Goal: Task Accomplishment & Management: Use online tool/utility

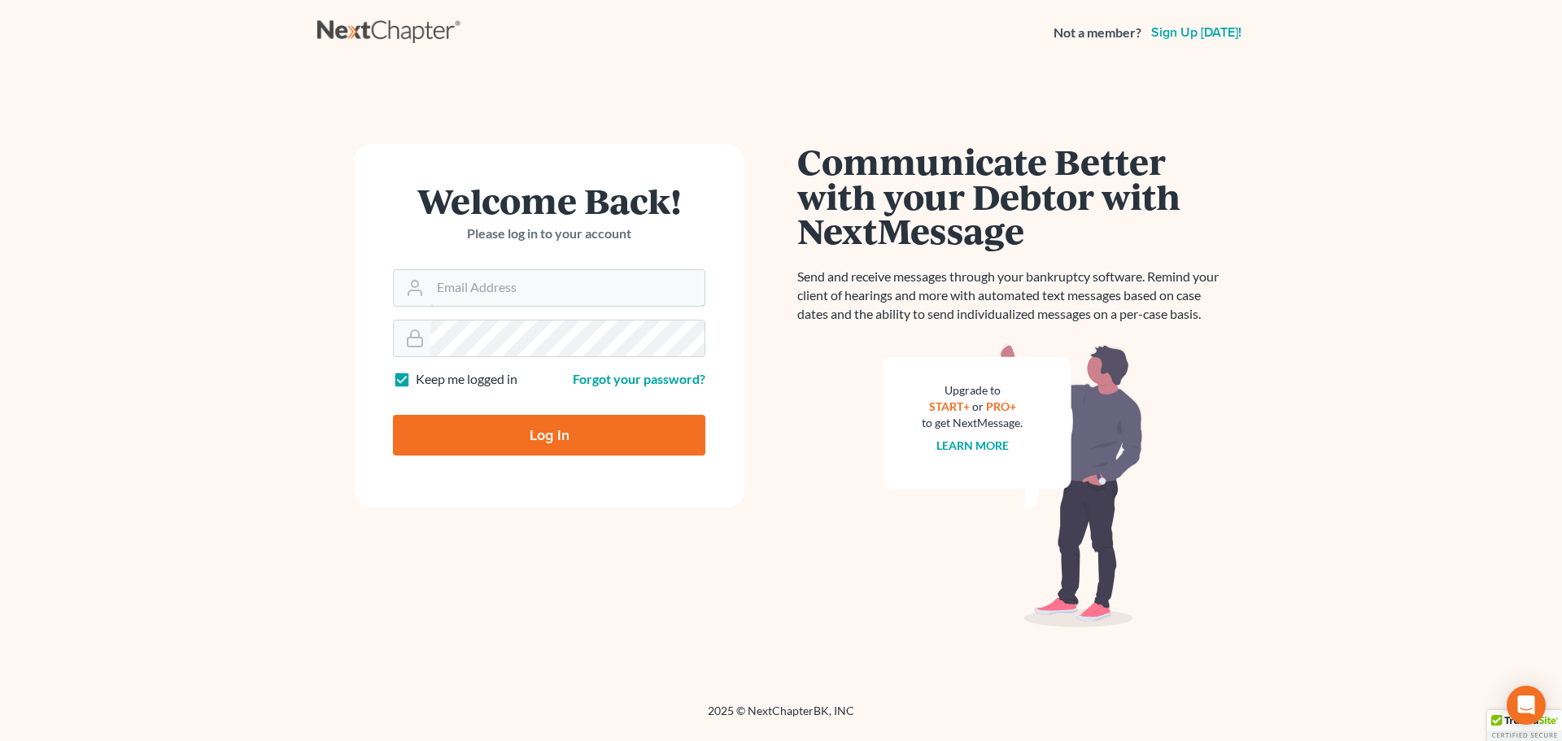
type input "[EMAIL_ADDRESS][DOMAIN_NAME]"
click at [553, 434] on input "Log In" at bounding box center [549, 435] width 312 height 41
type input "Thinking..."
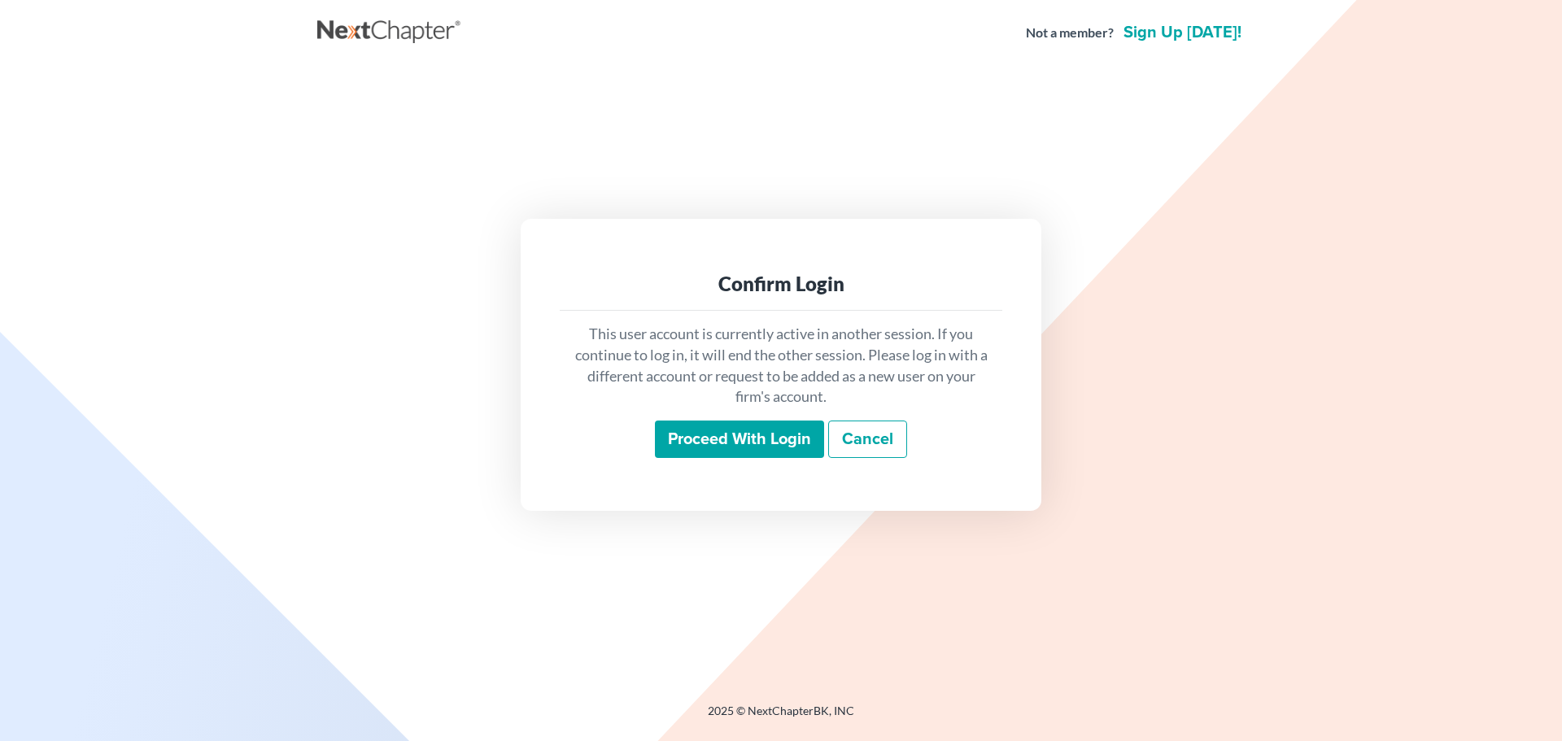
click at [707, 443] on input "Proceed with login" at bounding box center [739, 439] width 169 height 37
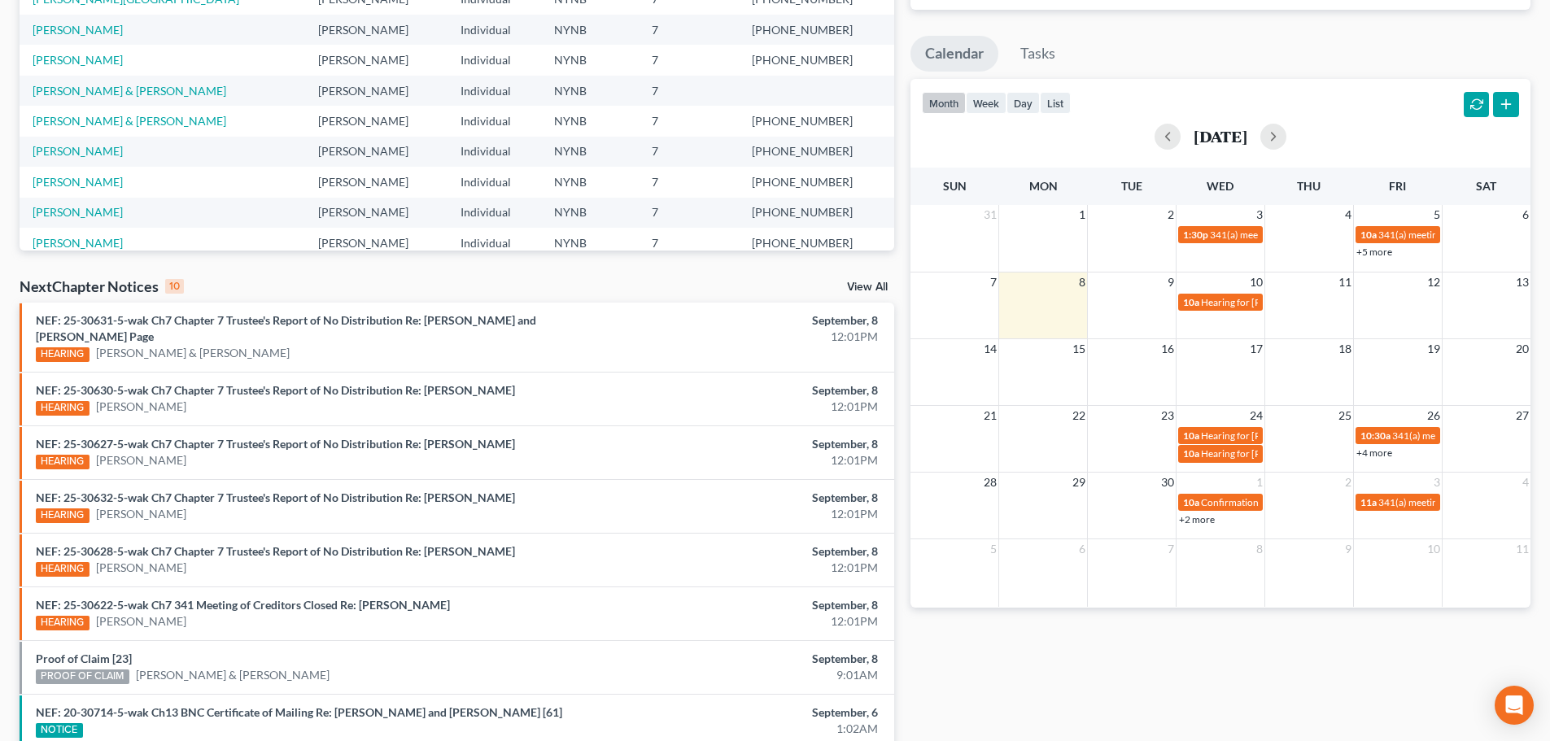
scroll to position [244, 0]
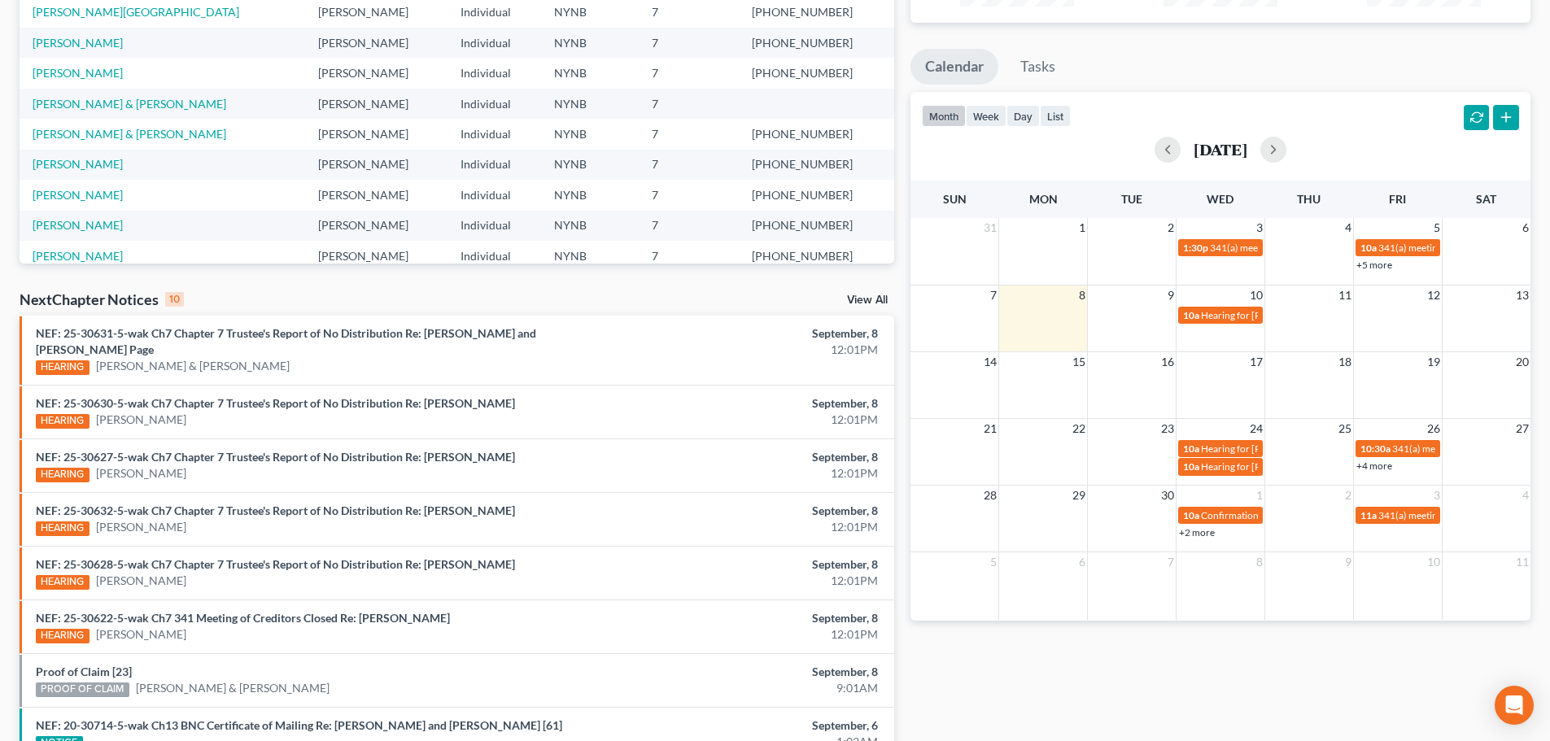
click at [866, 299] on link "View All" at bounding box center [867, 300] width 41 height 11
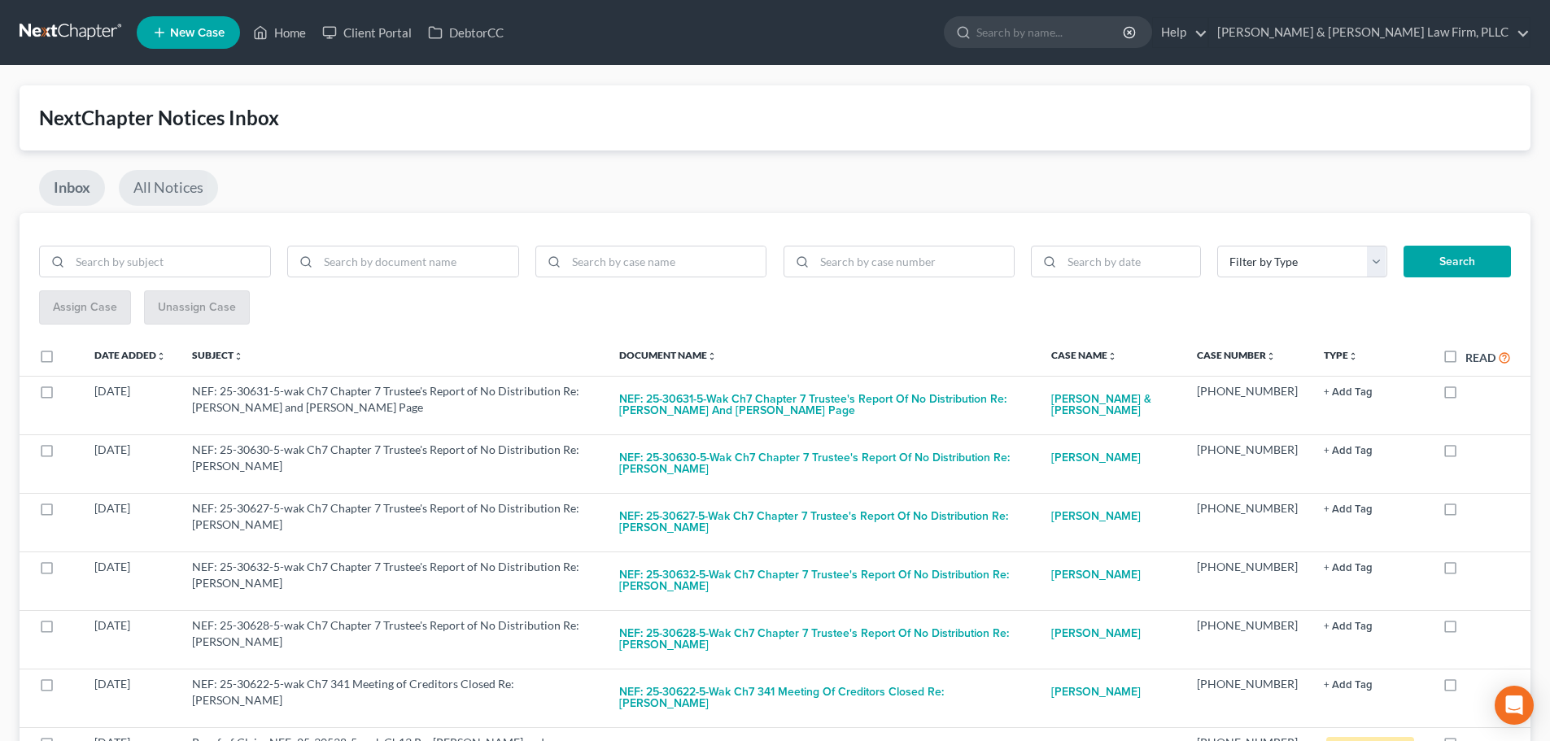
click at [167, 192] on link "All Notices" at bounding box center [168, 188] width 99 height 36
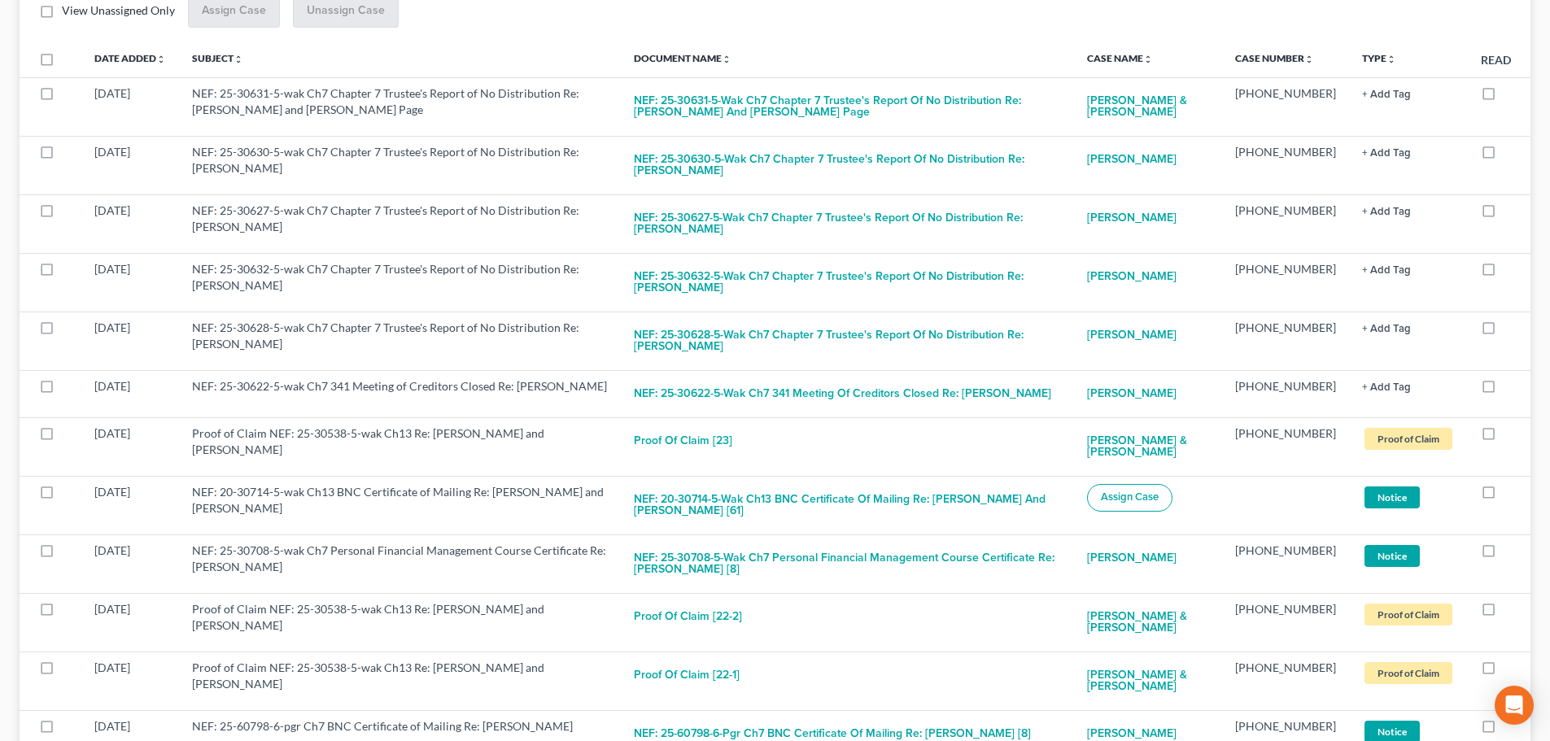
scroll to position [325, 0]
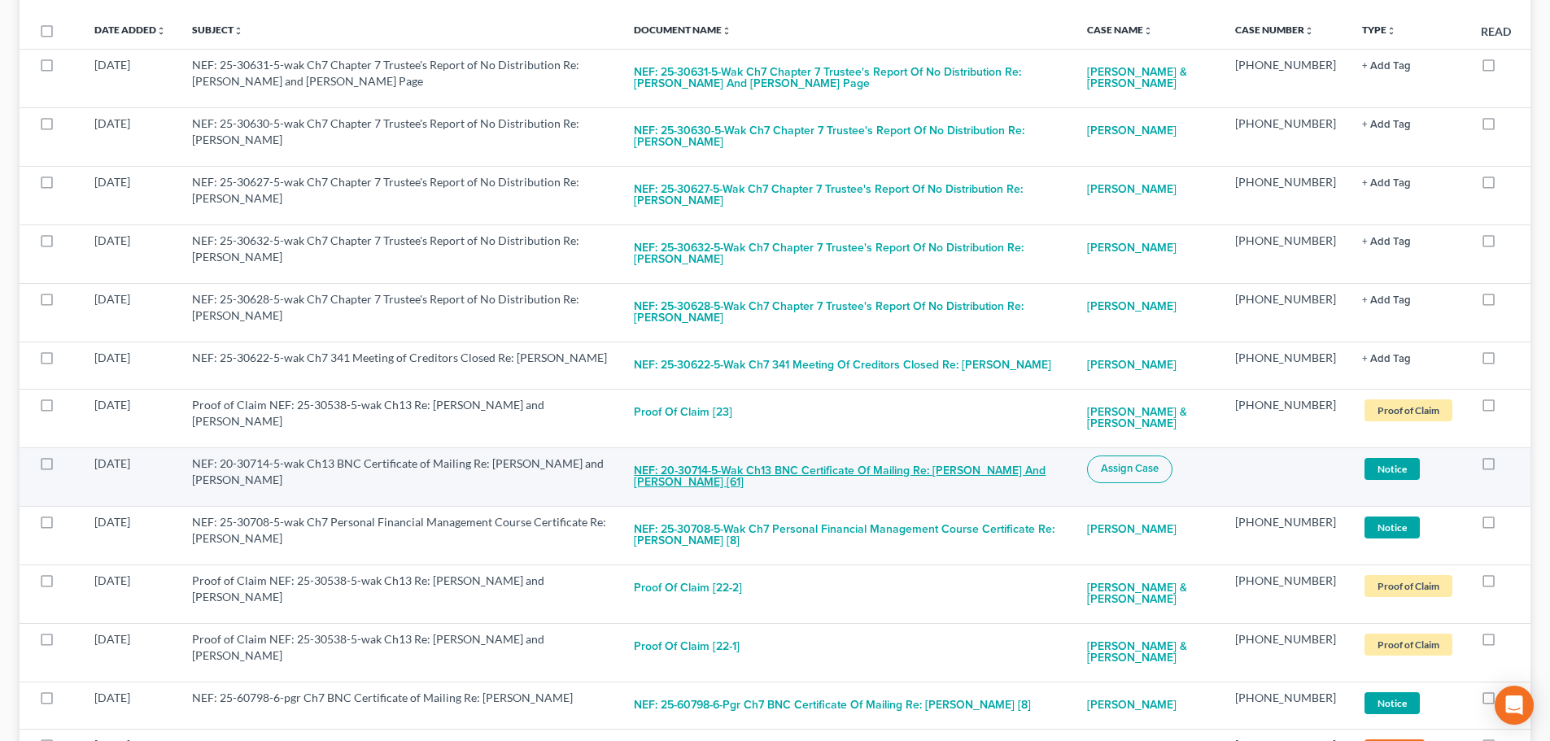
click at [812, 470] on button "NEF: 20-30714-5-wak Ch13 BNC Certificate of Mailing Re: Scott D. Knafelc and Re…" at bounding box center [847, 478] width 426 height 44
checkbox input "true"
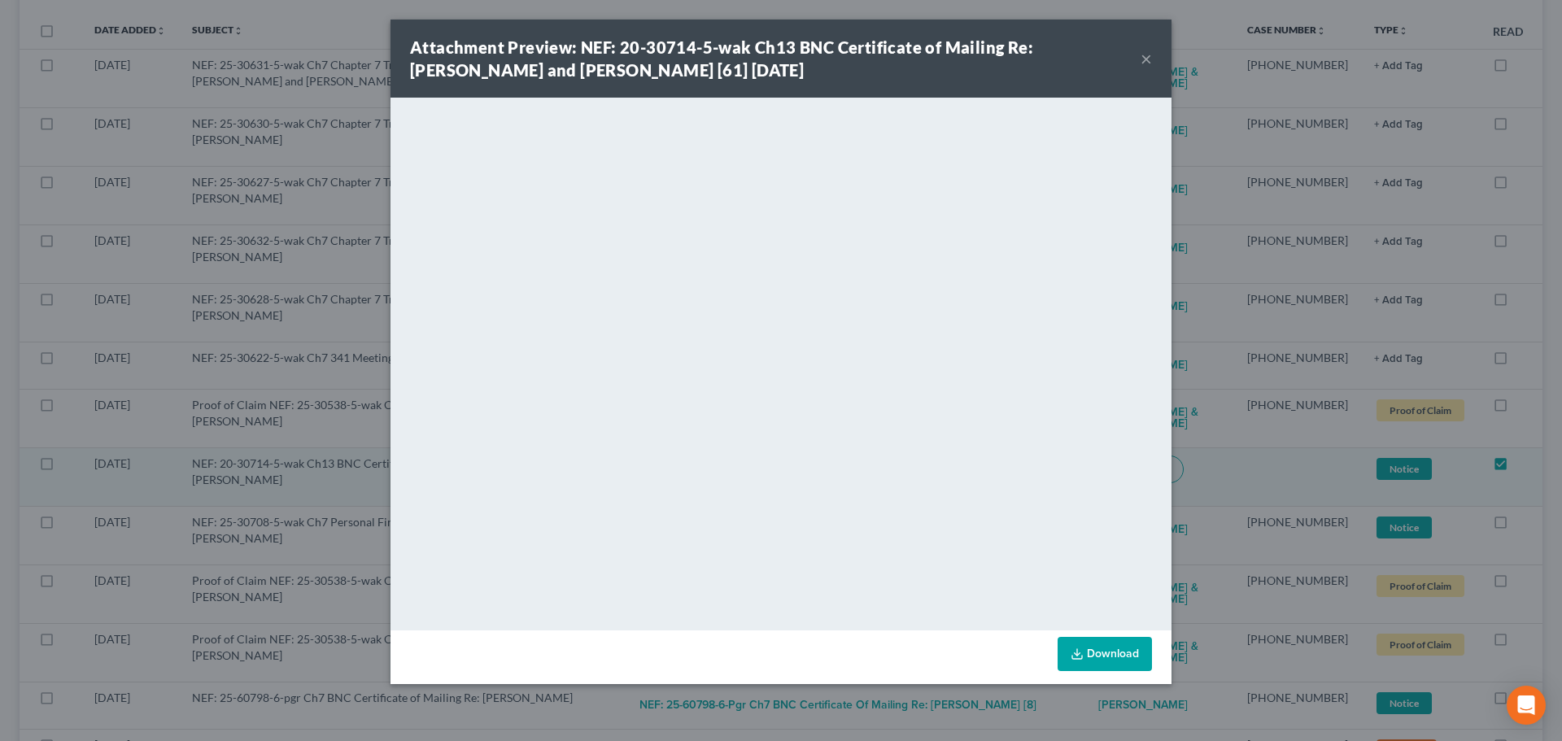
click at [1142, 57] on button "×" at bounding box center [1146, 59] width 11 height 20
